Goal: Task Accomplishment & Management: Use online tool/utility

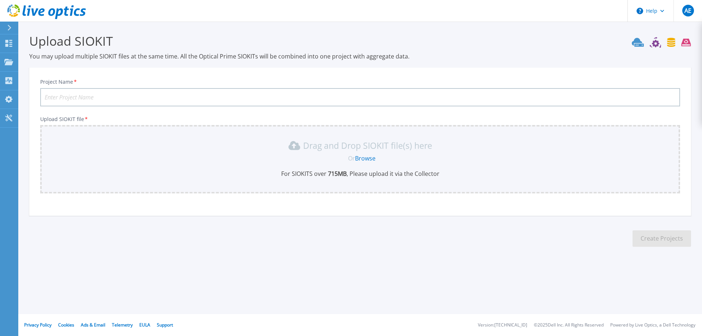
click at [79, 95] on input "Project Name *" at bounding box center [360, 97] width 640 height 18
click at [105, 98] on input "Project Name *" at bounding box center [360, 97] width 640 height 18
click at [99, 95] on input "Project Name *" at bounding box center [360, 97] width 640 height 18
click at [89, 98] on input "Project Name *" at bounding box center [360, 97] width 640 height 18
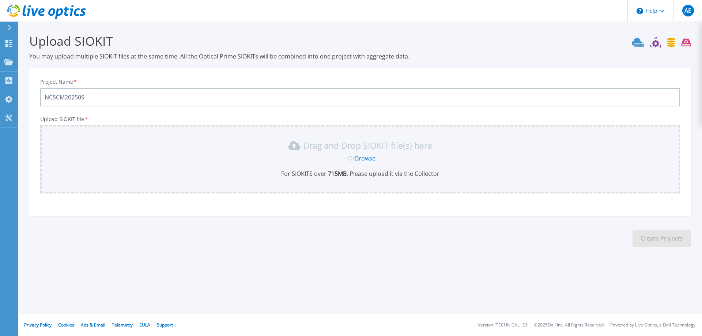
type input "NCSCM202509"
click at [366, 161] on link "Browse" at bounding box center [365, 158] width 20 height 8
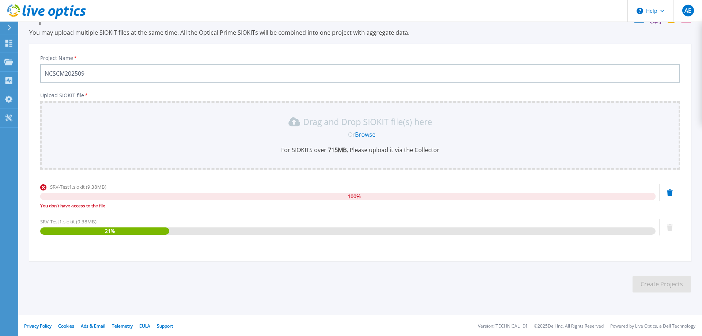
scroll to position [24, 0]
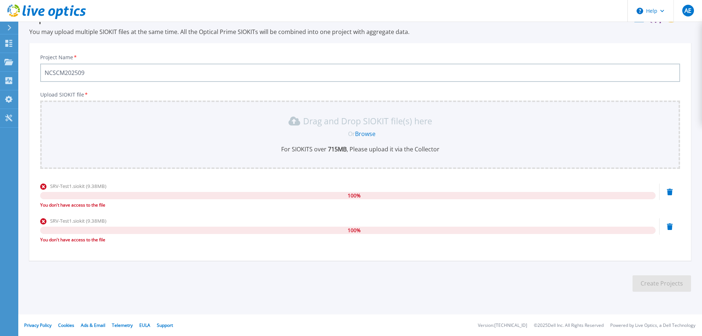
click at [80, 241] on div "You don't have access to the file" at bounding box center [347, 239] width 615 height 7
drag, startPoint x: 137, startPoint y: 241, endPoint x: 37, endPoint y: 243, distance: 100.5
click at [37, 243] on div "Project Name * NCSCM202509 Upload SIOKIT file * Drag and Drop SIOKIT file(s) he…" at bounding box center [359, 154] width 661 height 213
copy div "You don't have access to the file"
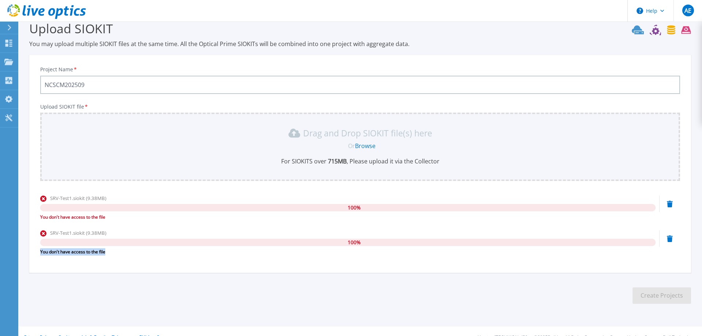
scroll to position [24, 0]
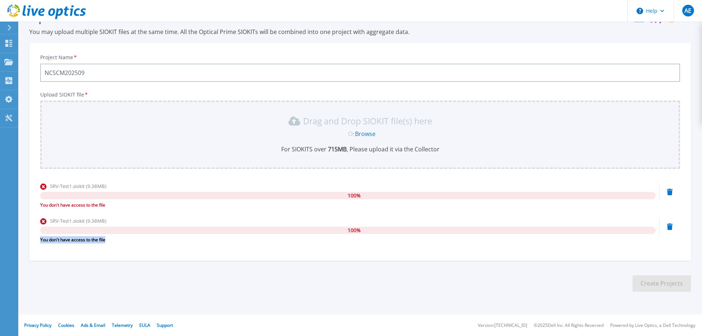
click at [671, 228] on icon at bounding box center [670, 226] width 6 height 7
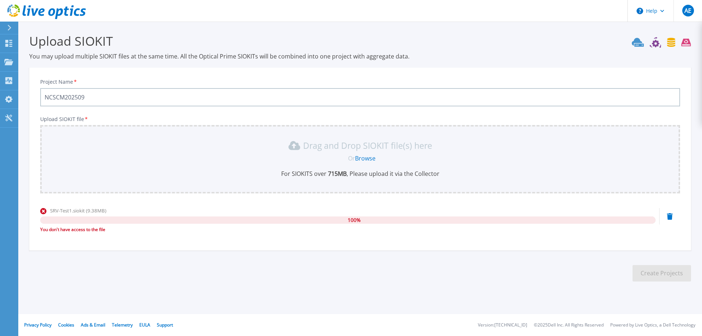
click at [669, 216] on icon at bounding box center [670, 216] width 6 height 7
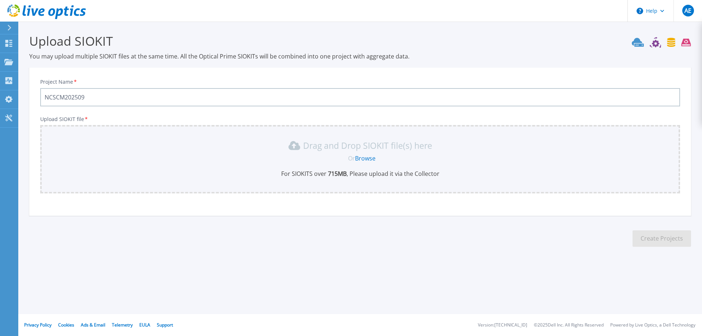
click at [364, 157] on link "Browse" at bounding box center [365, 158] width 20 height 8
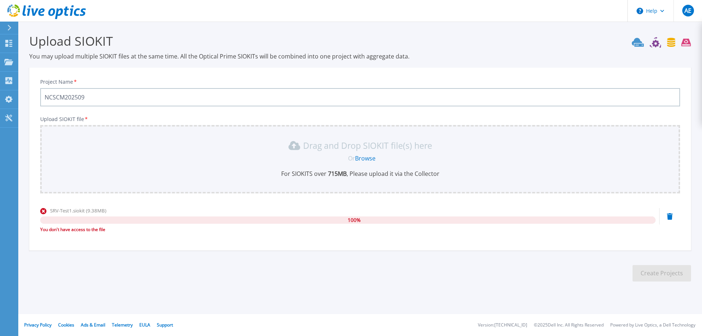
click at [396, 262] on section "Upload SIOKIT You may upload multiple SIOKIT files at the same time. All the Op…" at bounding box center [359, 160] width 683 height 276
